Goal: Task Accomplishment & Management: Manage account settings

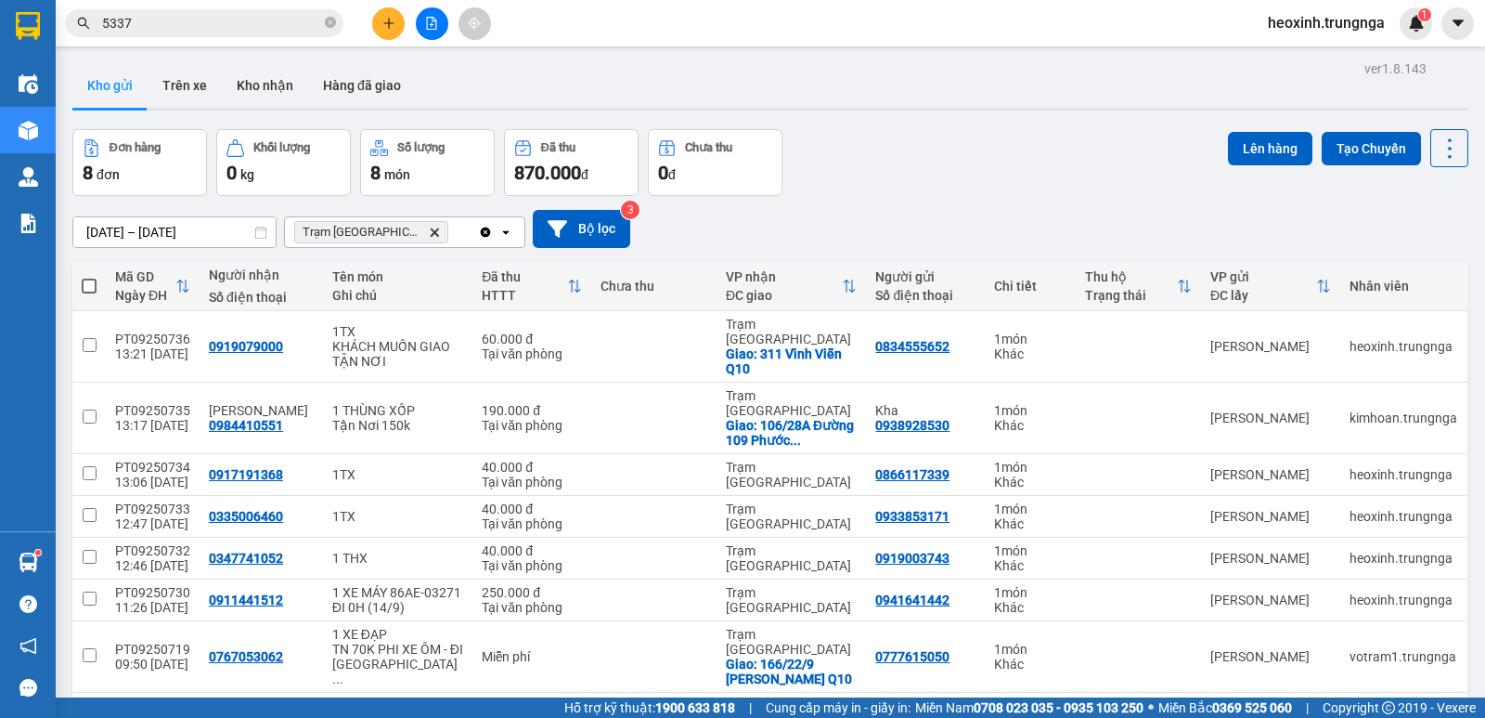
scroll to position [113, 0]
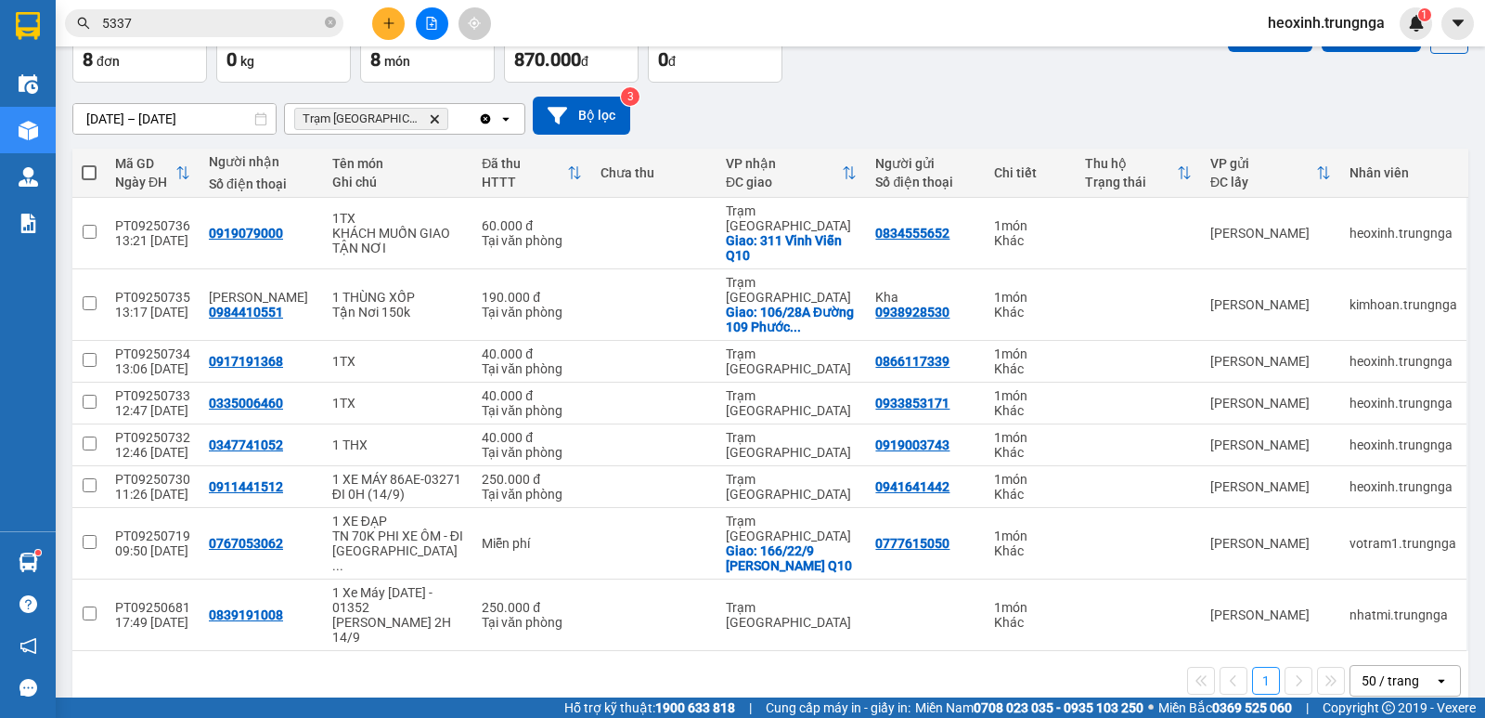
click at [216, 29] on input "5337" at bounding box center [211, 23] width 219 height 20
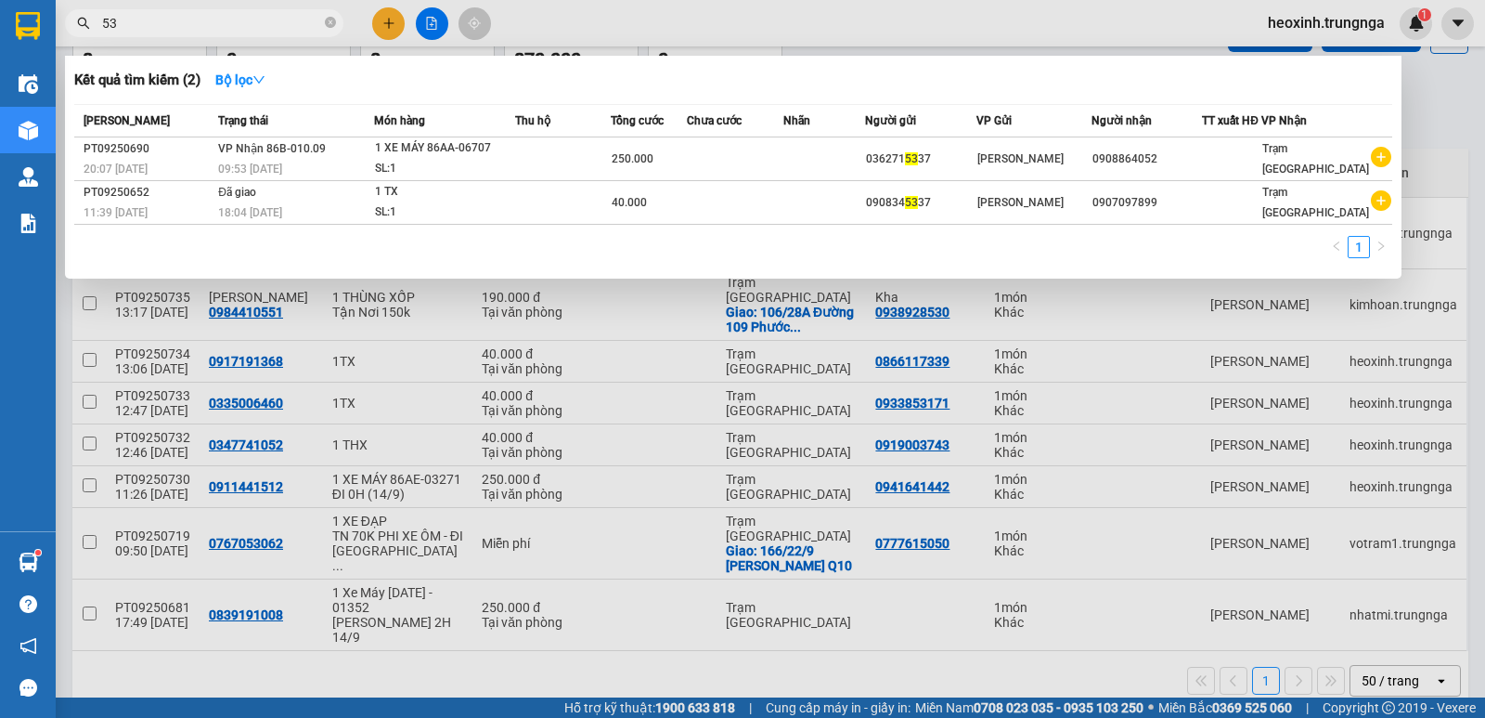
type input "5"
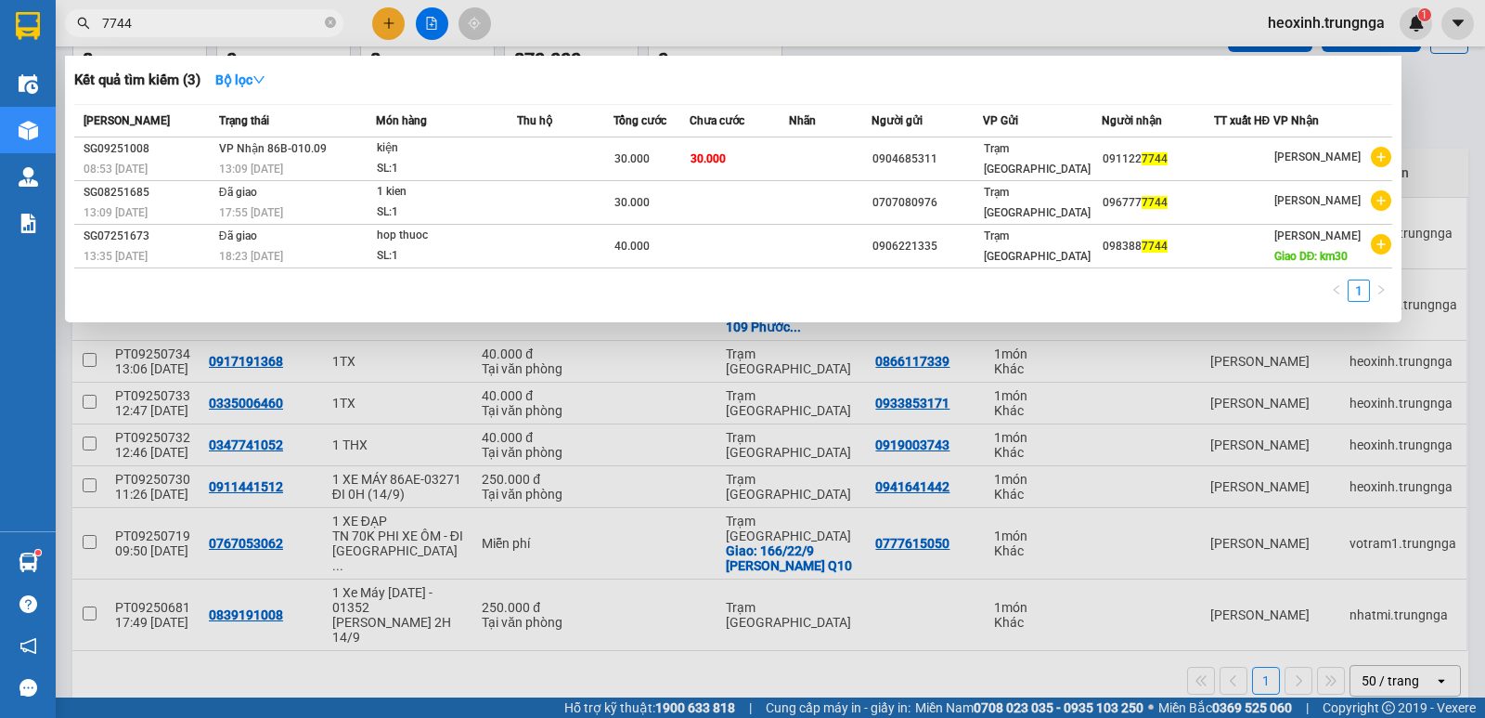
type input "7744"
click at [1321, 15] on div at bounding box center [742, 359] width 1485 height 718
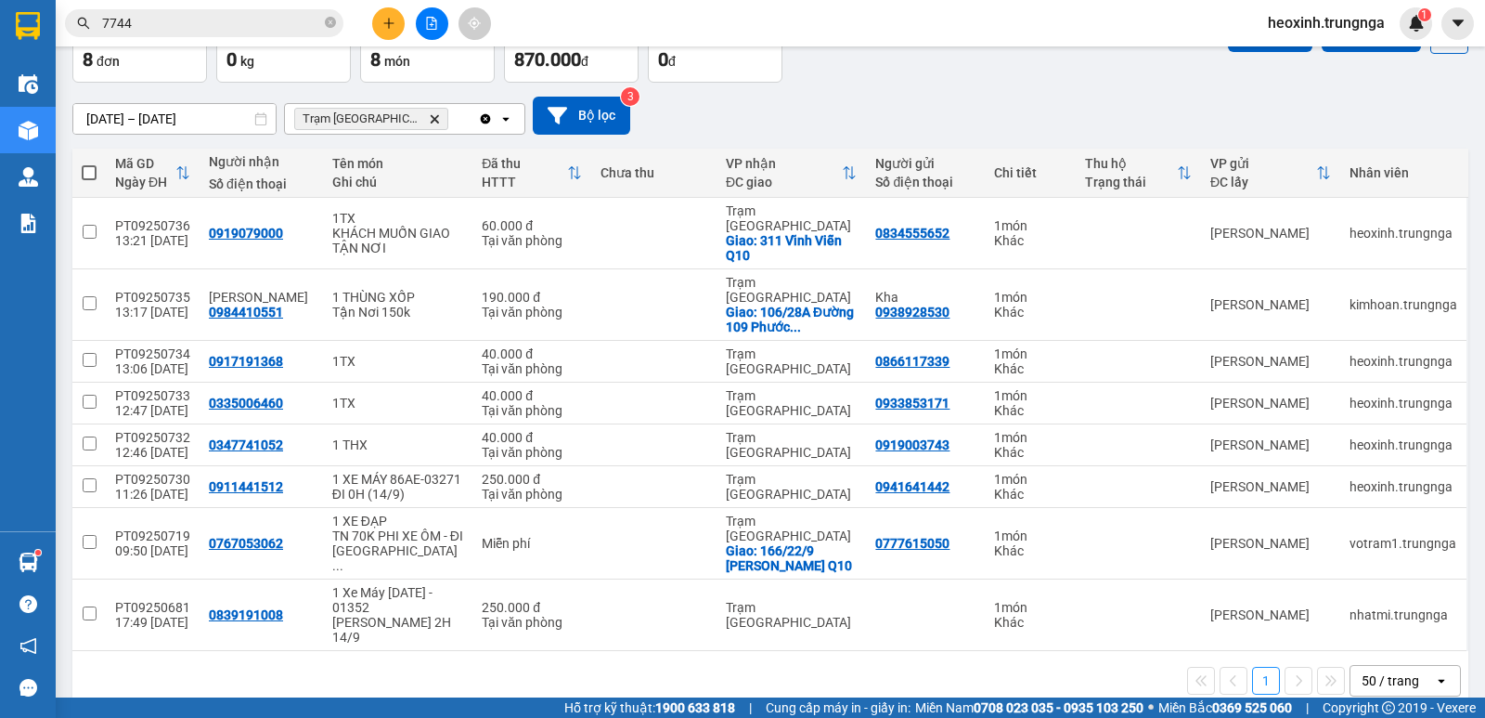
click at [1341, 27] on span "heoxinh.trungnga" at bounding box center [1326, 22] width 147 height 23
click at [1333, 66] on span "Đăng xuất" at bounding box center [1334, 57] width 109 height 20
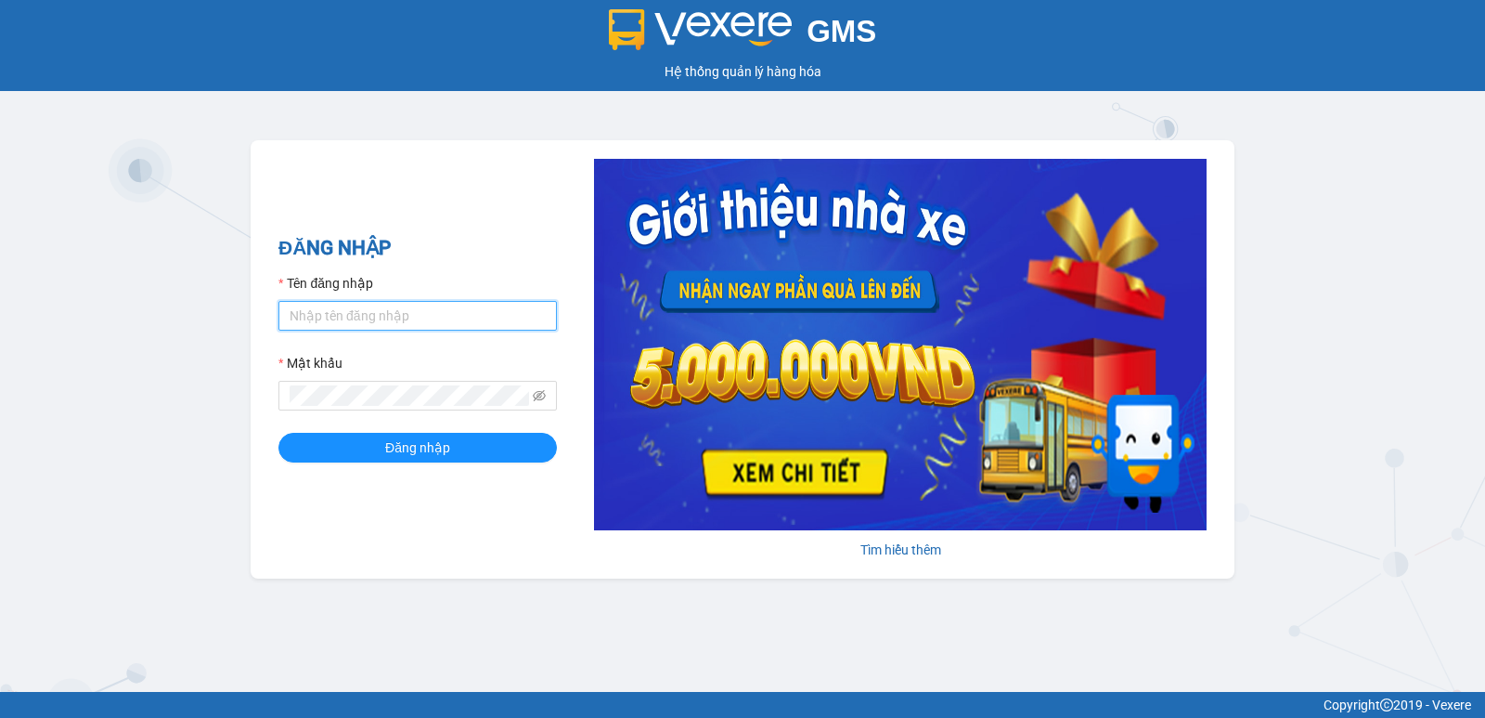
click at [544, 309] on input "Tên đăng nhập" at bounding box center [417, 316] width 278 height 30
type input "quynhquynh.trungnga"
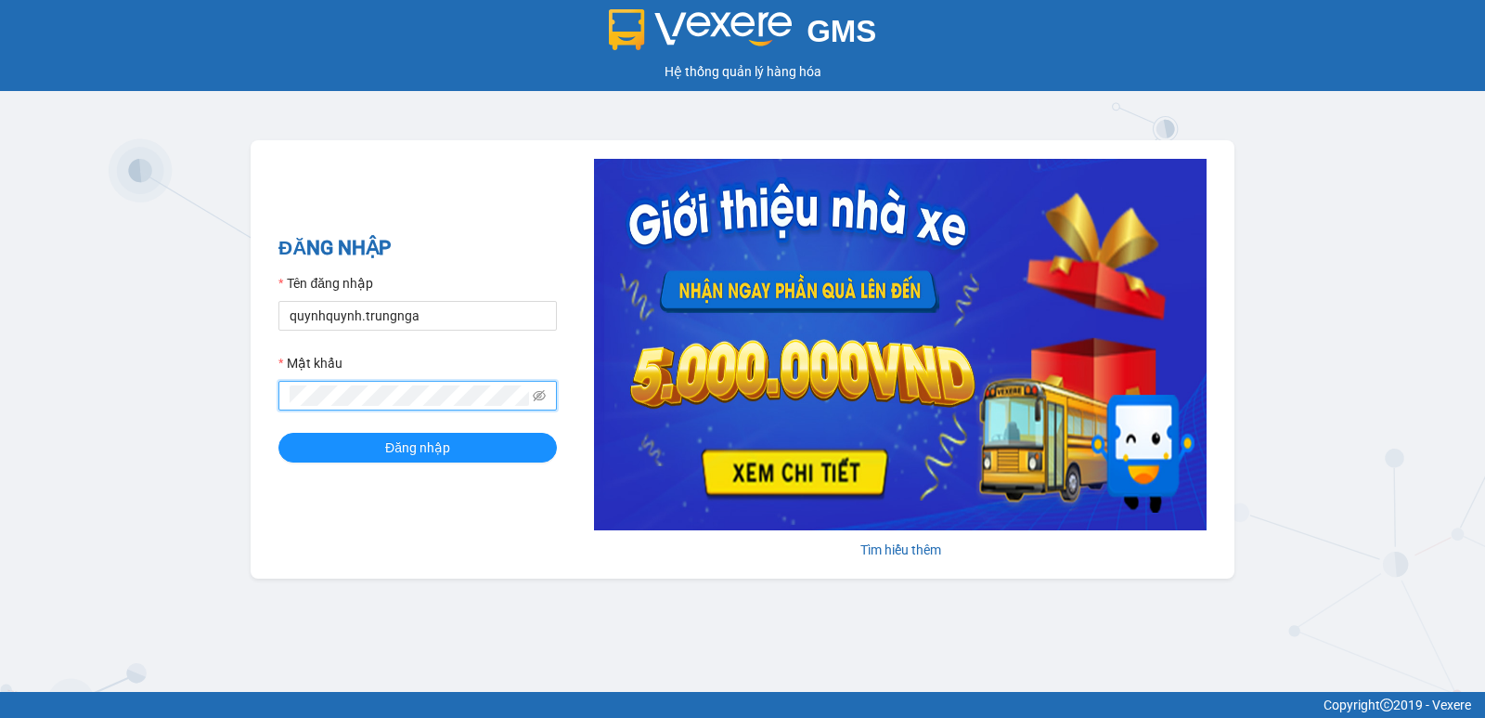
click at [278, 433] on button "Đăng nhập" at bounding box center [417, 448] width 278 height 30
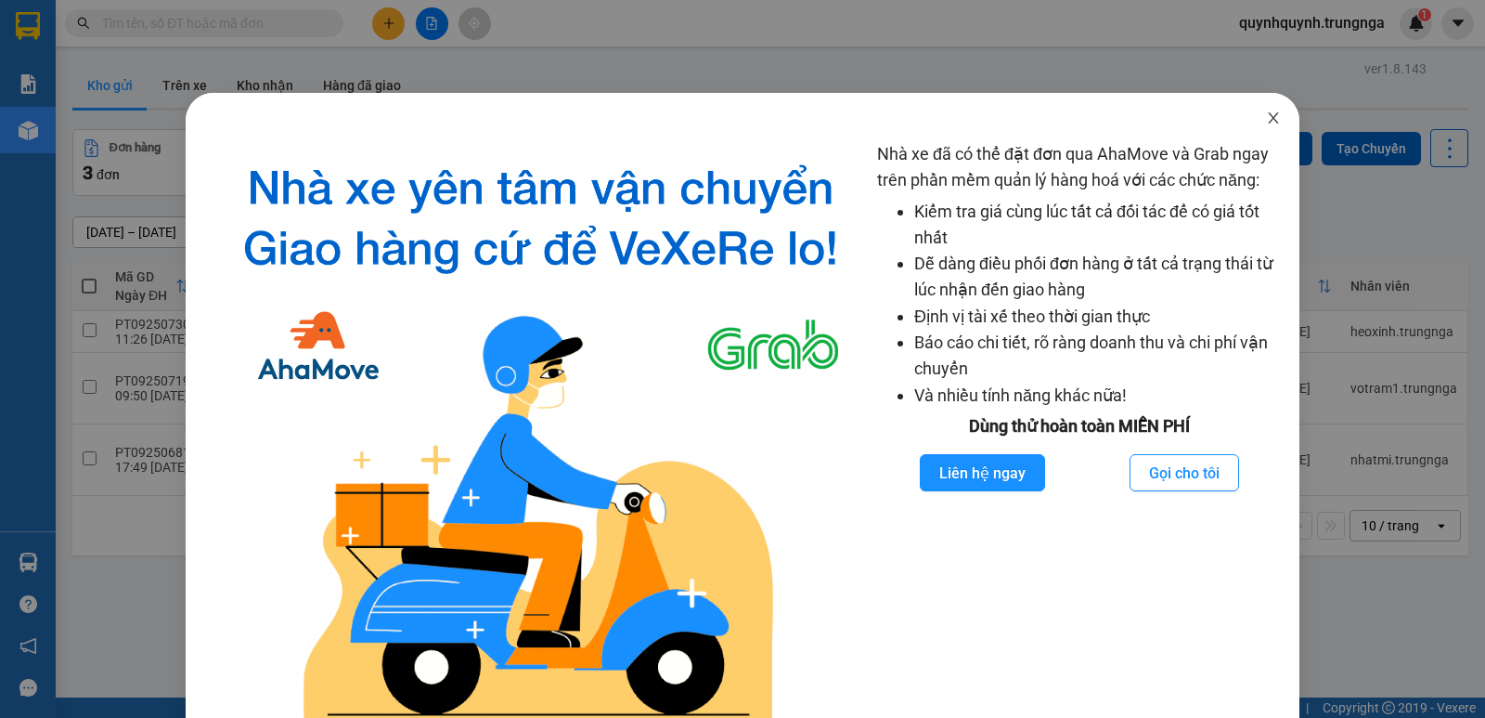
click at [1267, 114] on icon "close" at bounding box center [1273, 117] width 15 height 15
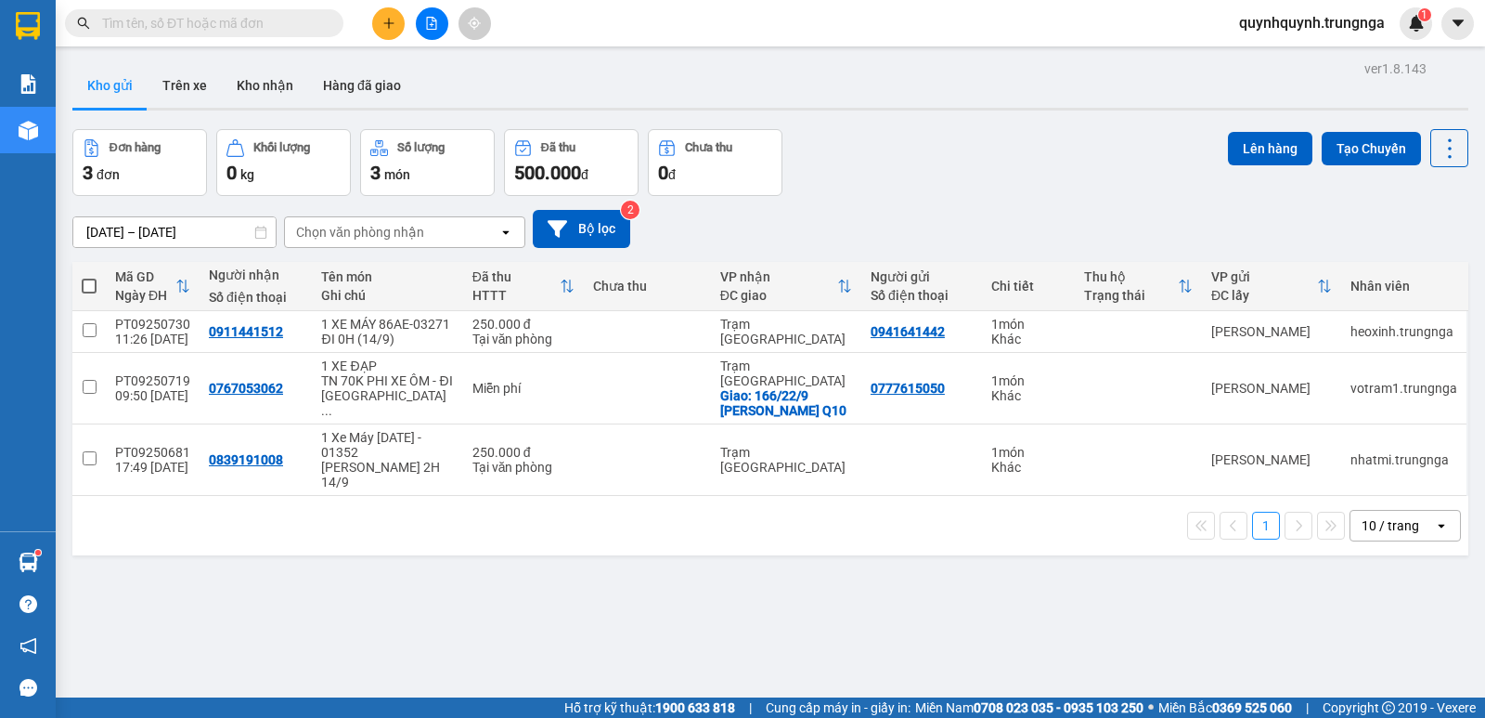
click at [318, 21] on input "text" at bounding box center [211, 23] width 219 height 20
click at [271, 22] on input "text" at bounding box center [211, 23] width 219 height 20
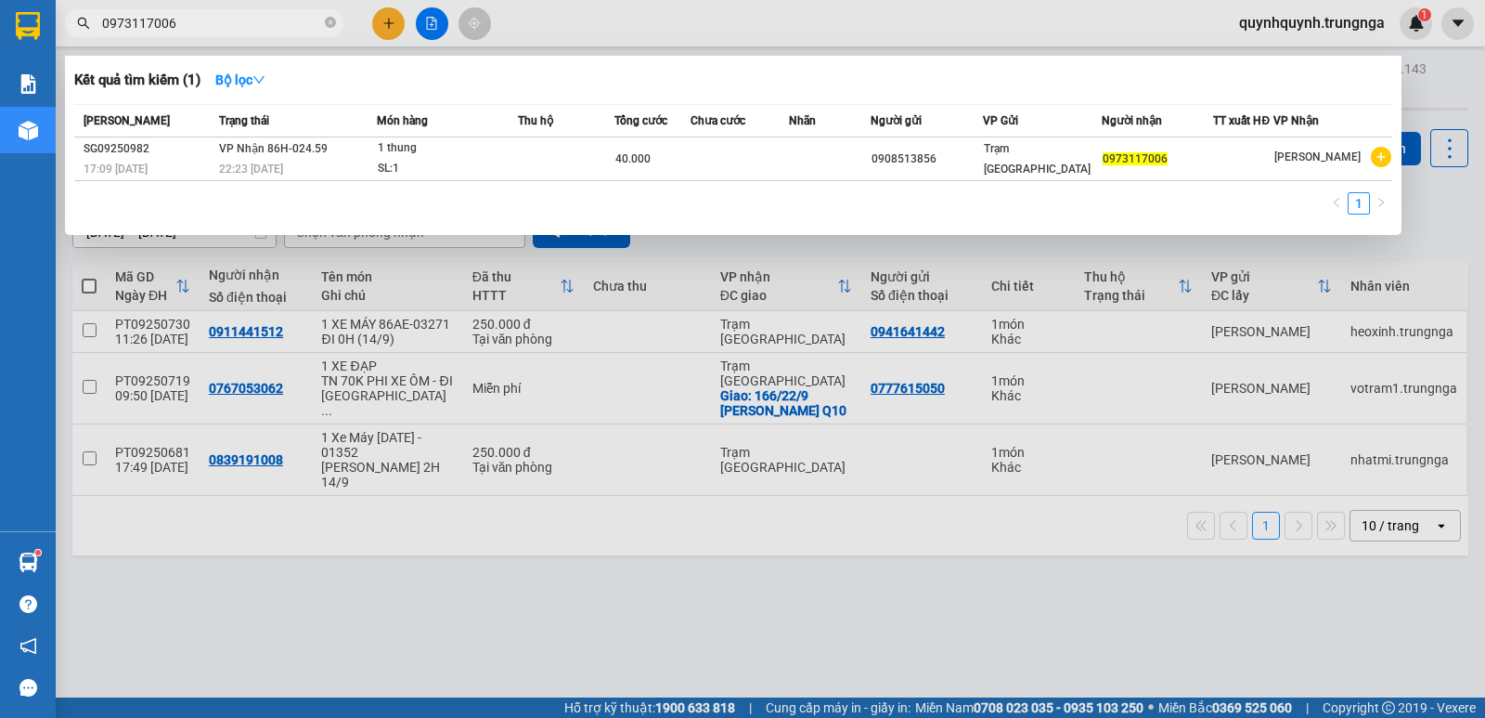
type input "0973117006"
click at [327, 23] on icon "close-circle" at bounding box center [330, 22] width 11 height 11
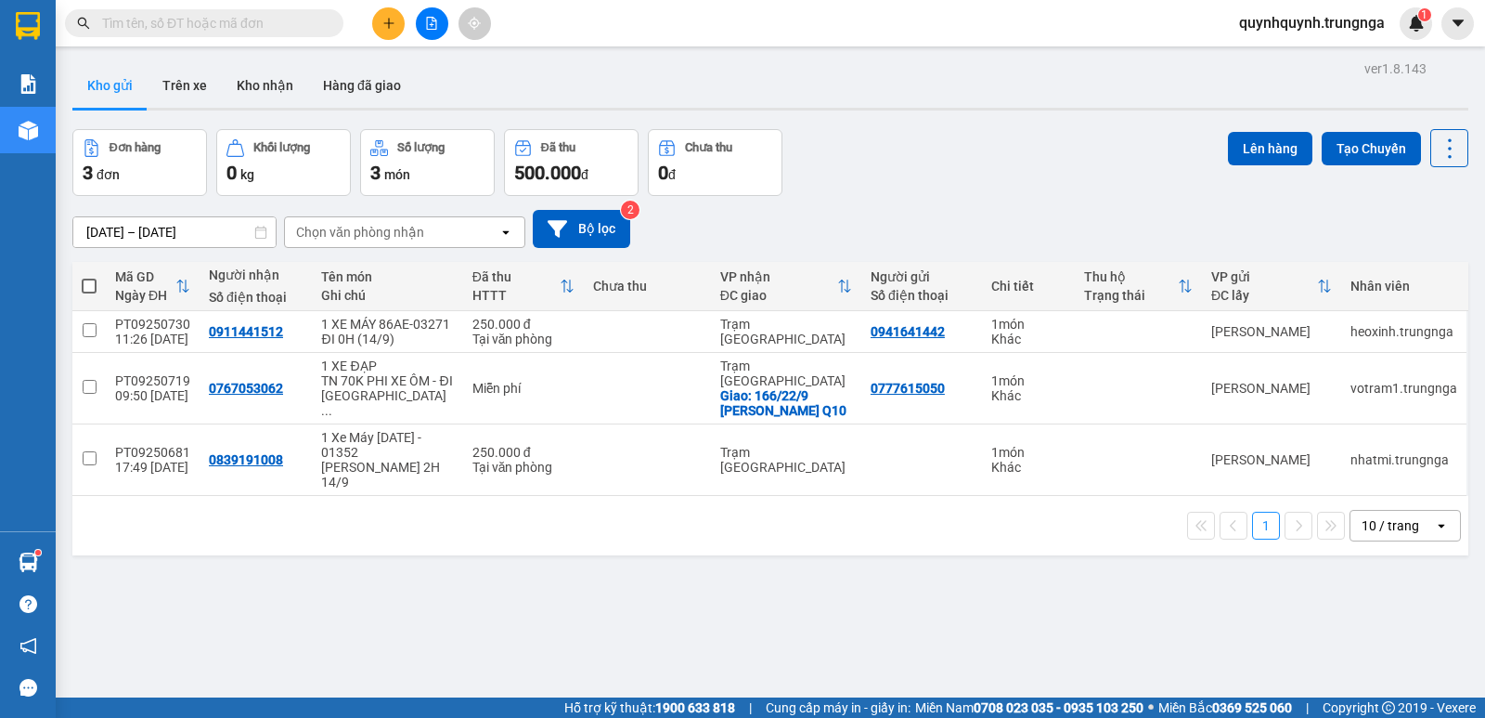
click at [283, 29] on input "text" at bounding box center [211, 23] width 219 height 20
click at [288, 25] on input "text" at bounding box center [211, 23] width 219 height 20
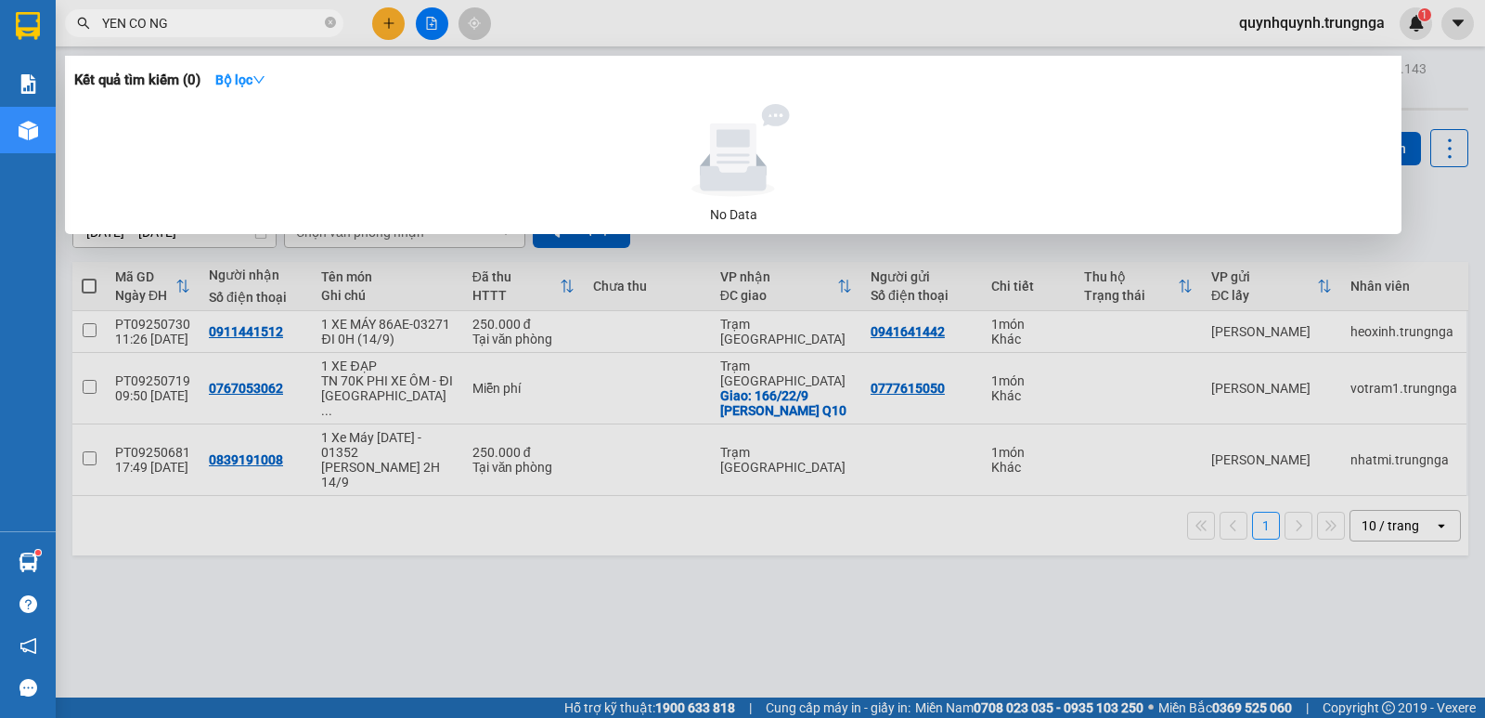
type input "YEN CO NGA"
